Goal: Transaction & Acquisition: Book appointment/travel/reservation

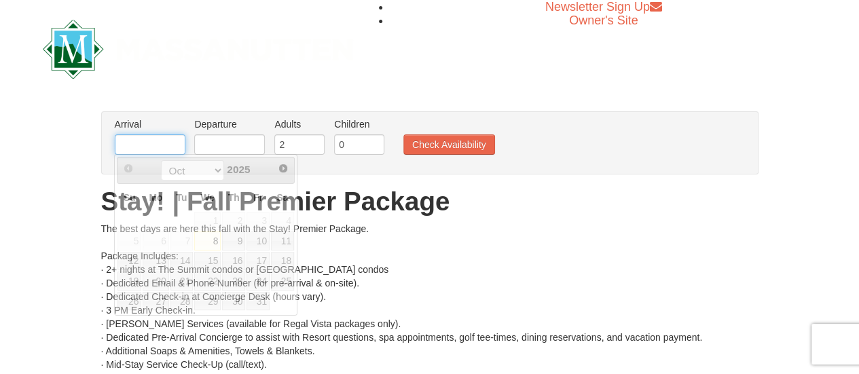
click at [152, 142] on input "text" at bounding box center [150, 145] width 71 height 20
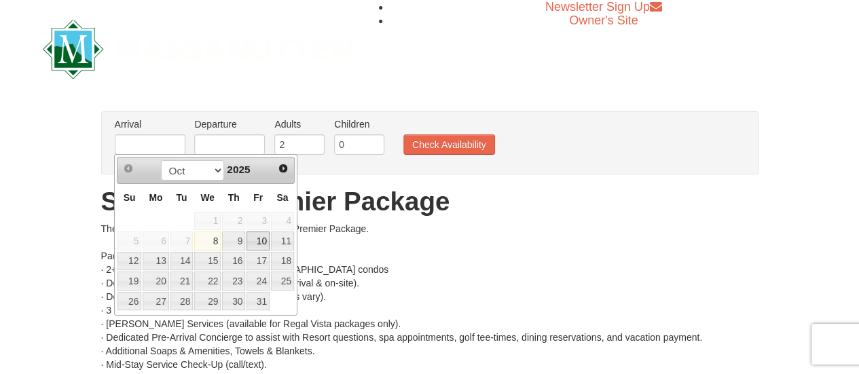
click at [252, 240] on link "10" at bounding box center [258, 241] width 23 height 19
type input "10/10/2025"
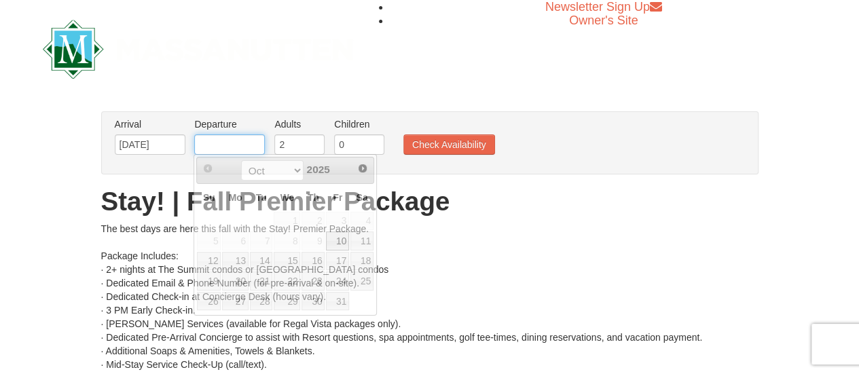
click at [228, 145] on input "text" at bounding box center [229, 145] width 71 height 20
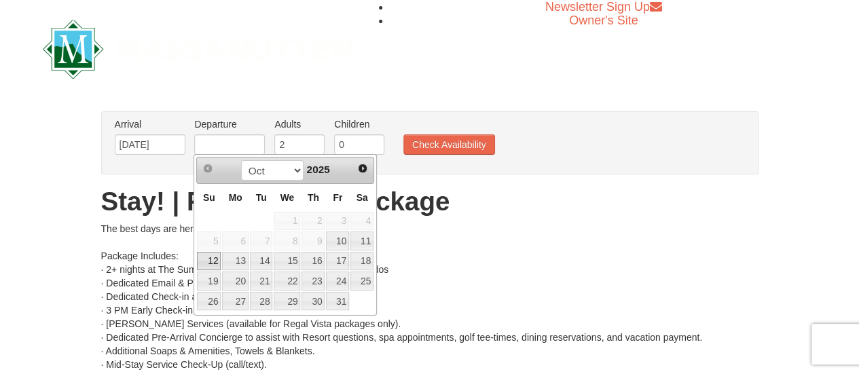
click at [214, 260] on link "12" at bounding box center [209, 261] width 24 height 19
type input "10/12/2025"
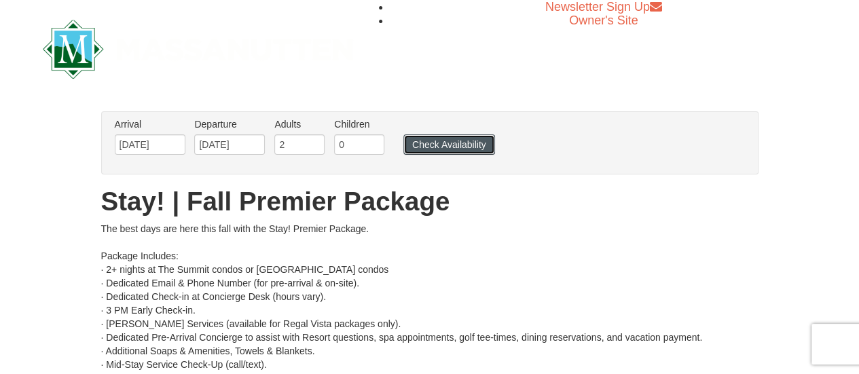
click at [452, 148] on button "Check Availability" at bounding box center [450, 145] width 92 height 20
